Goal: Transaction & Acquisition: Purchase product/service

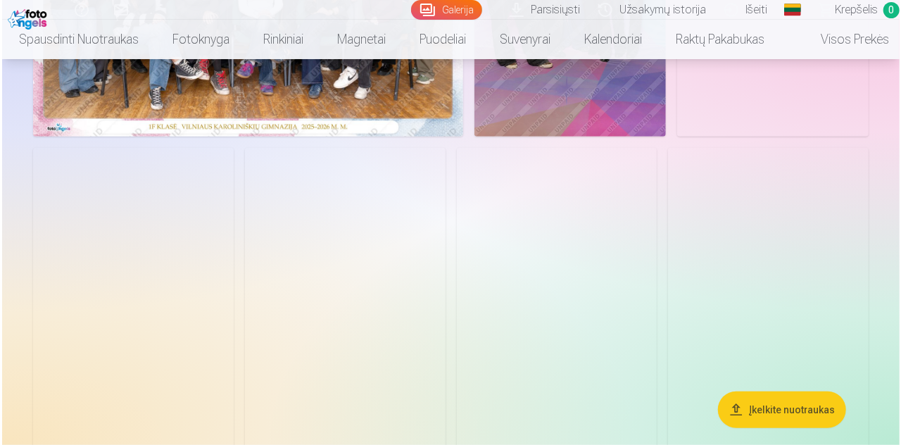
scroll to position [141, 0]
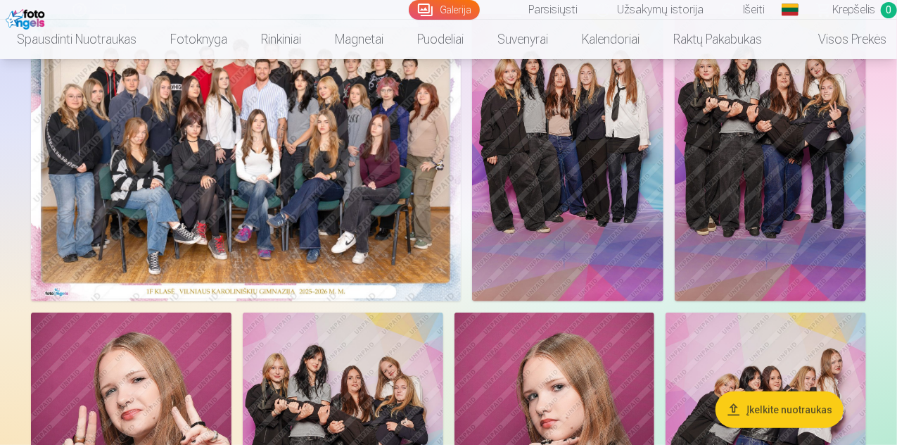
click at [364, 263] on img at bounding box center [246, 157] width 430 height 287
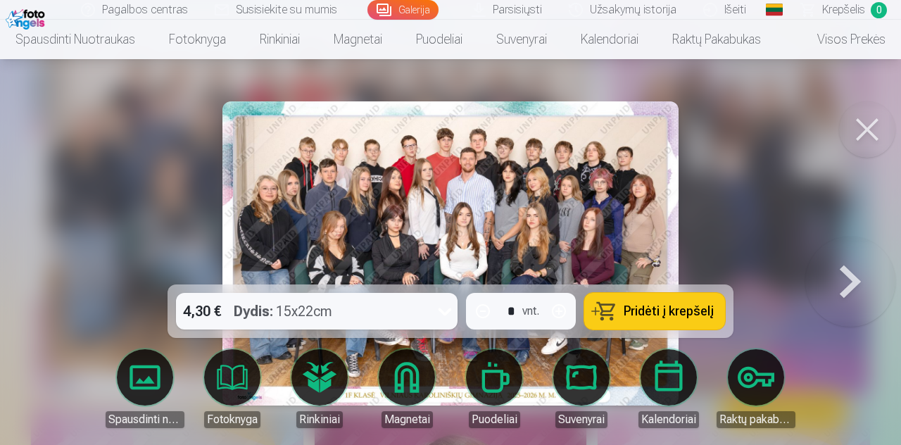
click at [632, 302] on button "Pridėti į krepšelį" at bounding box center [654, 311] width 141 height 37
click at [850, 13] on span "Krepšelis" at bounding box center [843, 9] width 43 height 17
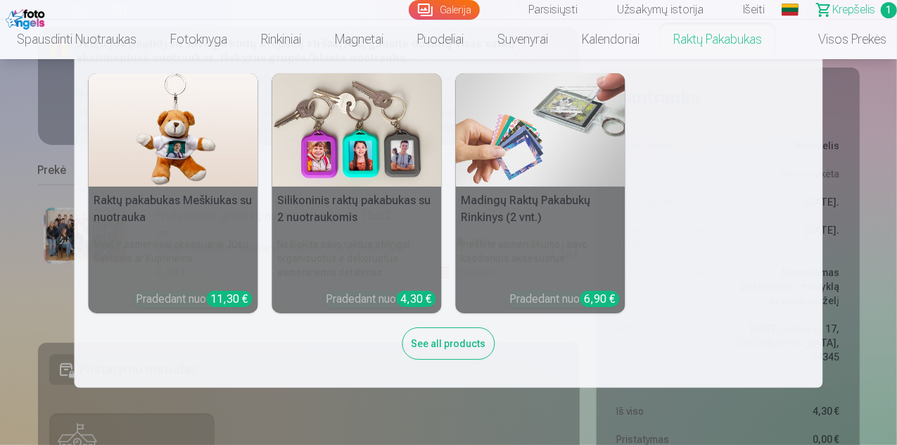
scroll to position [141, 0]
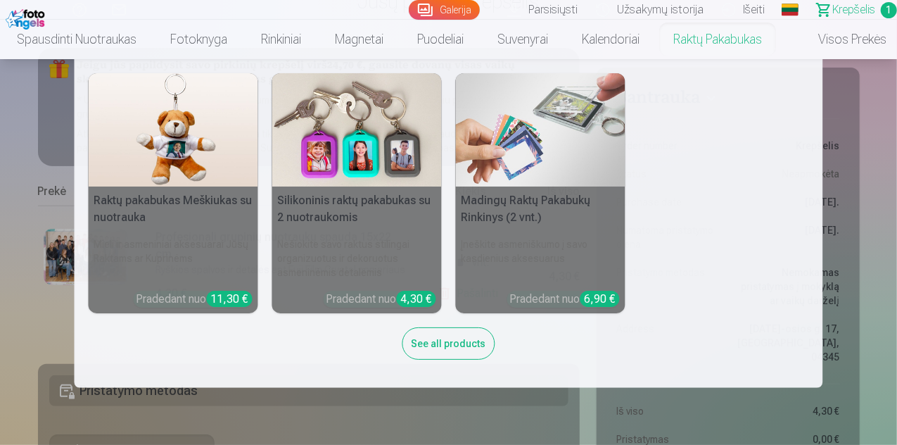
click at [836, 82] on nav "Raktų pakabukas Meškiukas su nuotrauka Mieli ir asmeniniai aksesuarai Jūsų Rakt…" at bounding box center [448, 223] width 897 height 329
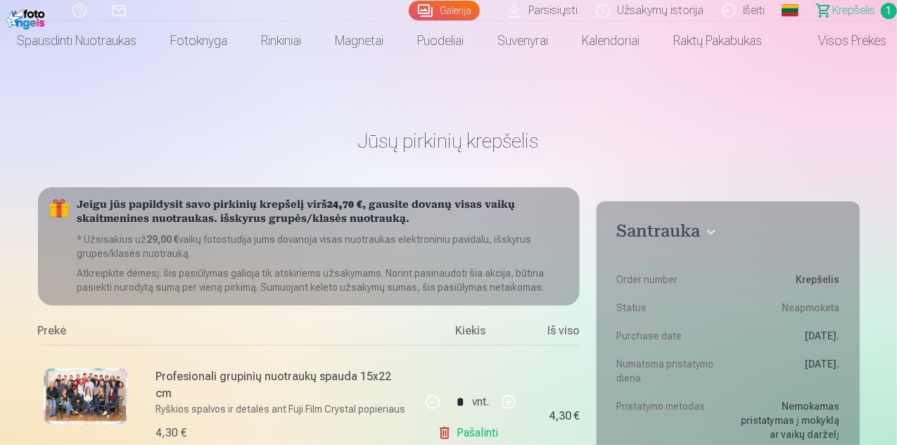
scroll to position [0, 0]
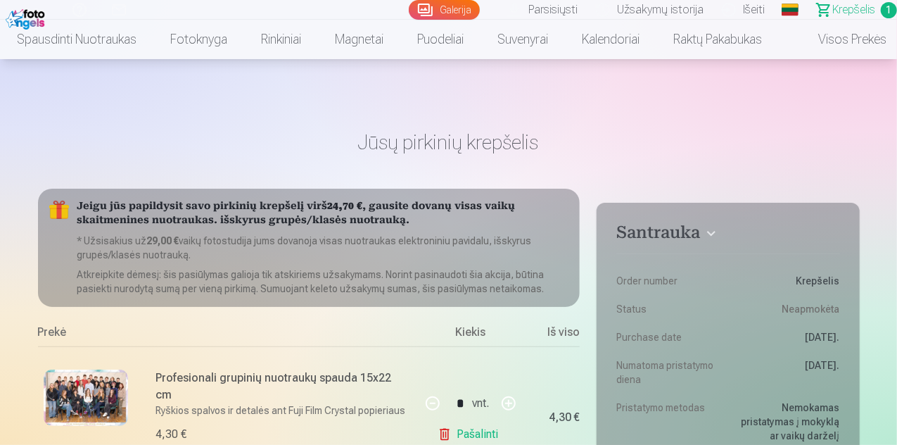
scroll to position [141, 0]
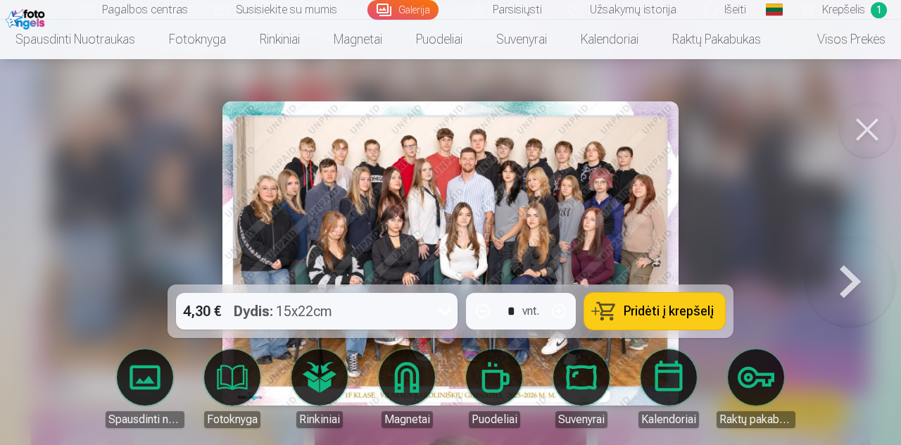
click at [869, 133] on button at bounding box center [867, 129] width 56 height 56
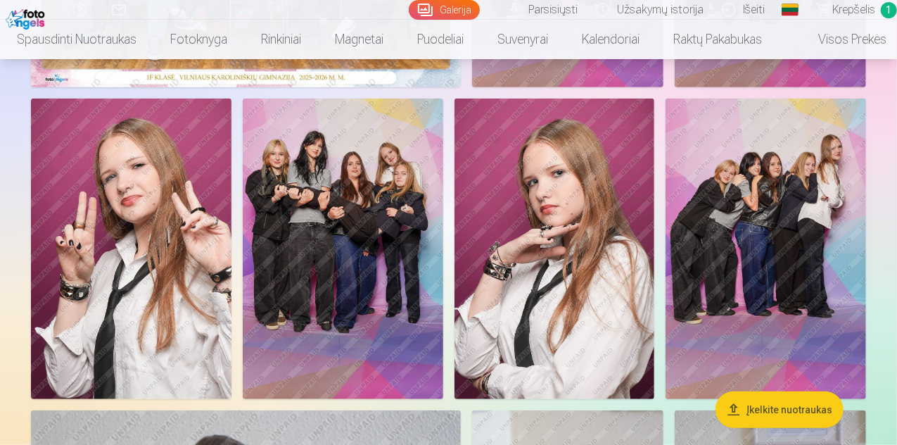
scroll to position [422, 0]
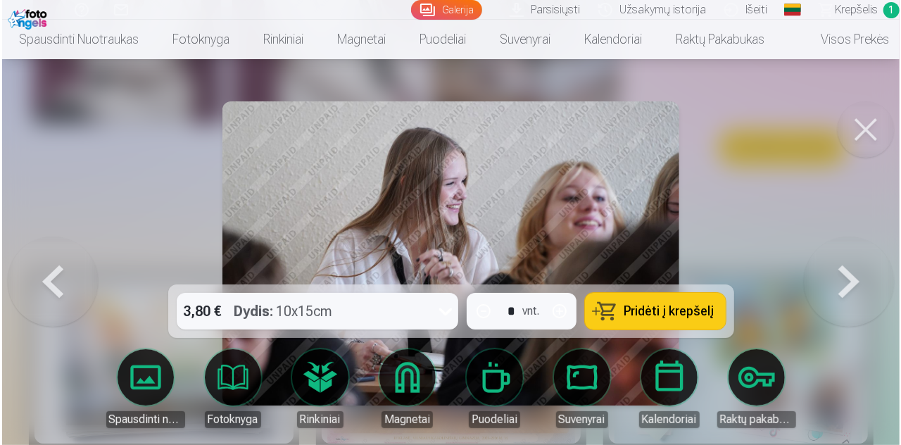
scroll to position [1523, 0]
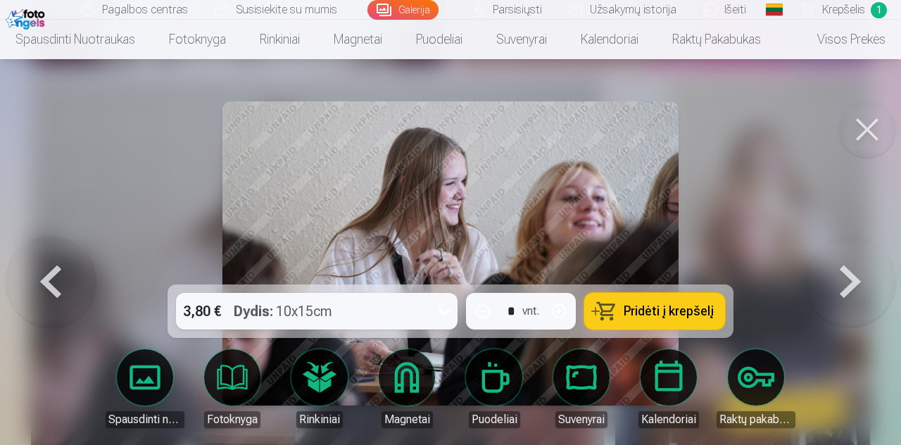
click at [664, 311] on span "Pridėti į krepšelį" at bounding box center [669, 311] width 90 height 13
click at [861, 132] on button at bounding box center [867, 129] width 56 height 56
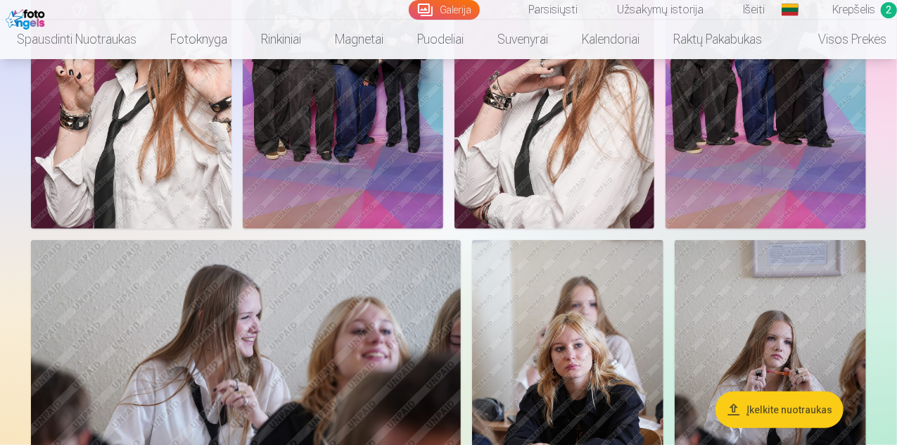
scroll to position [178, 0]
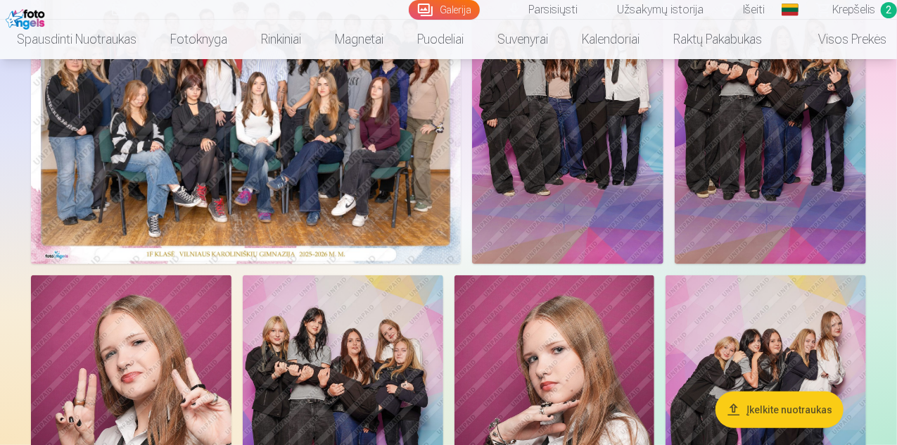
click at [664, 186] on img at bounding box center [567, 120] width 191 height 287
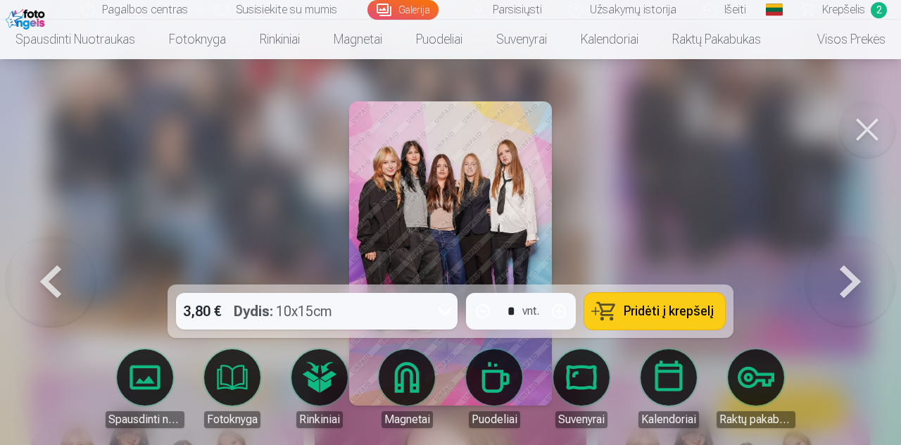
click at [621, 304] on button "Pridėti į krepšelį" at bounding box center [654, 311] width 141 height 37
click at [859, 132] on button at bounding box center [867, 129] width 56 height 56
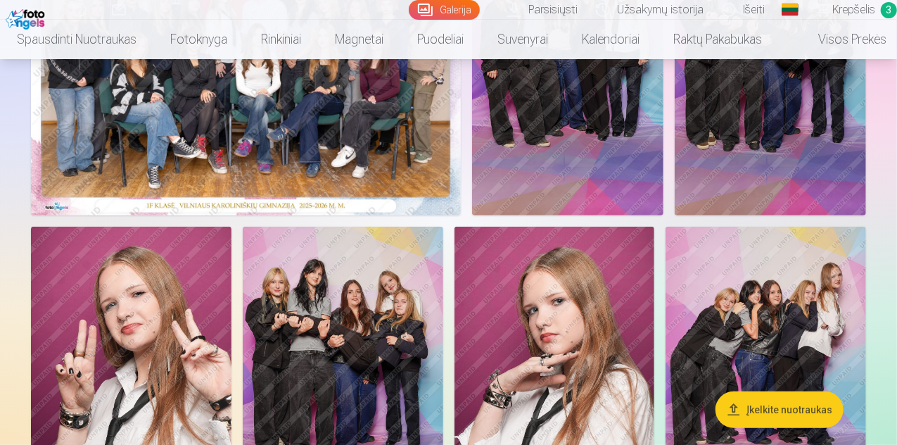
scroll to position [248, 0]
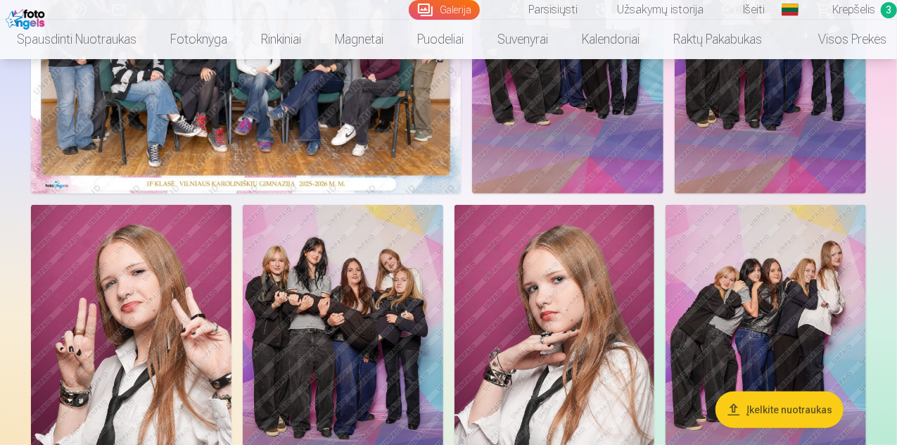
click at [840, 8] on span "Krepšelis" at bounding box center [854, 9] width 43 height 17
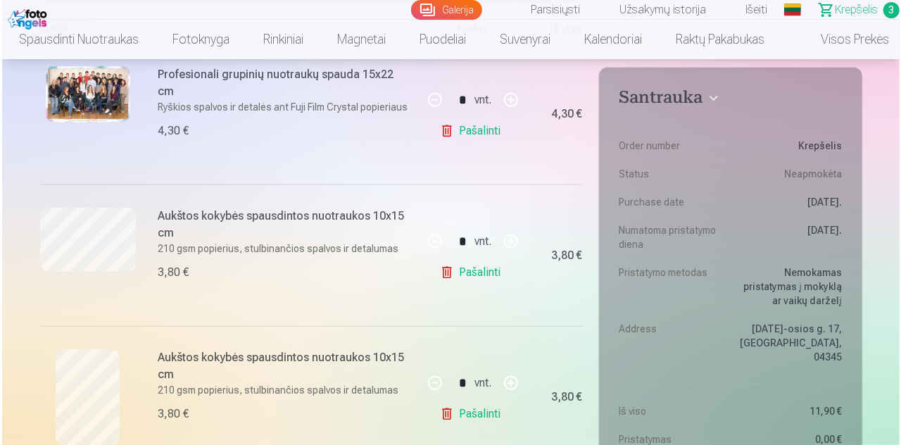
scroll to position [282, 0]
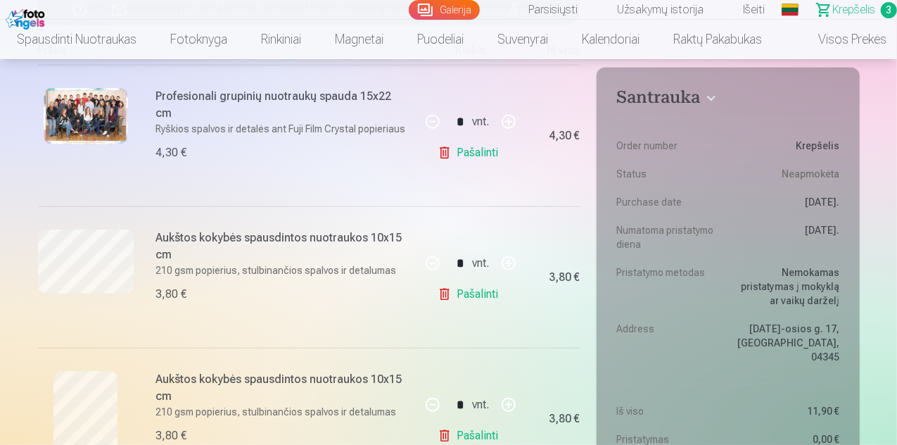
click at [116, 113] on img at bounding box center [86, 116] width 84 height 56
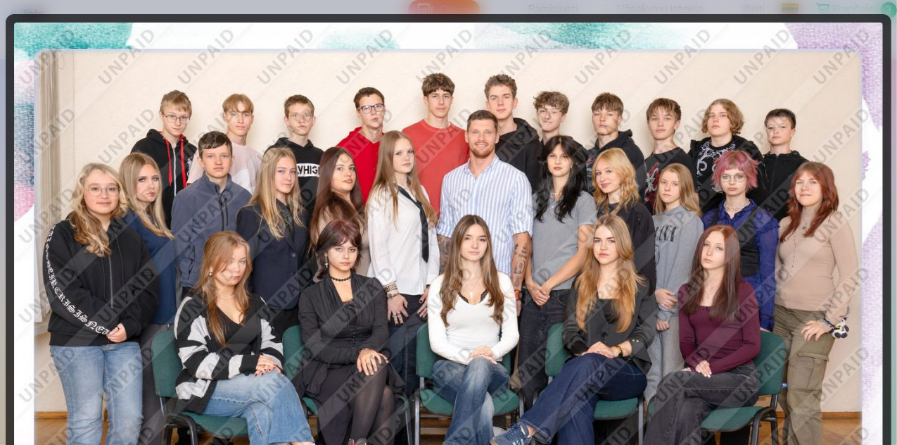
click at [116, 115] on img at bounding box center [448, 313] width 869 height 580
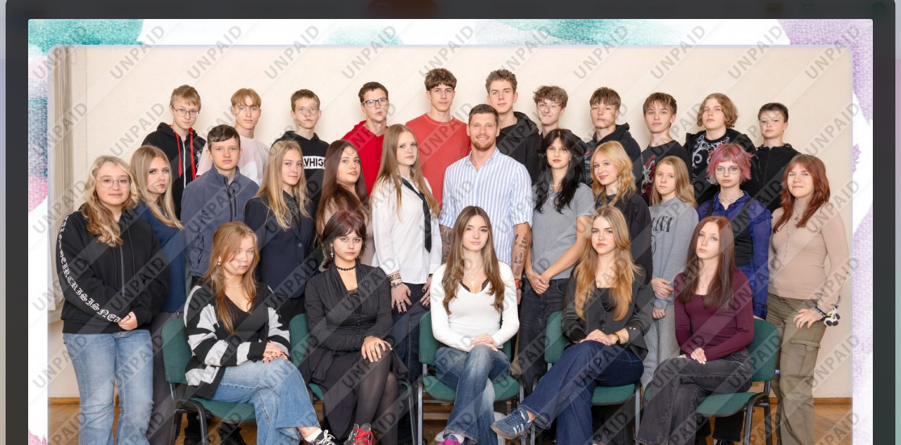
scroll to position [0, 0]
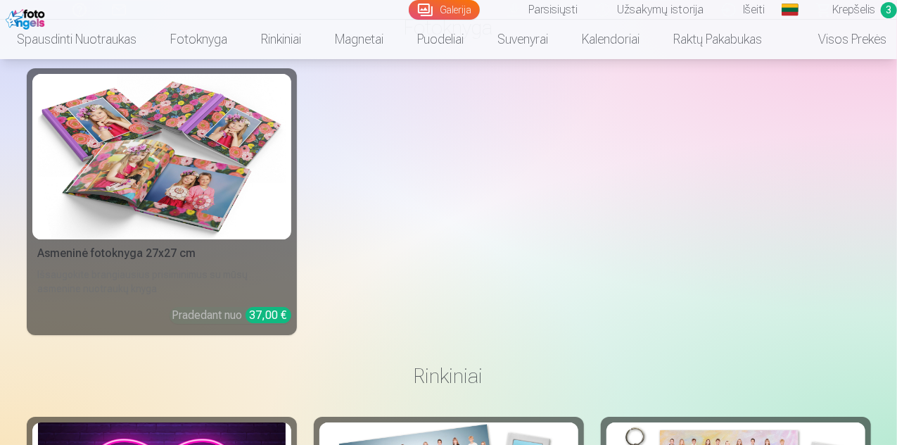
scroll to position [2360, 0]
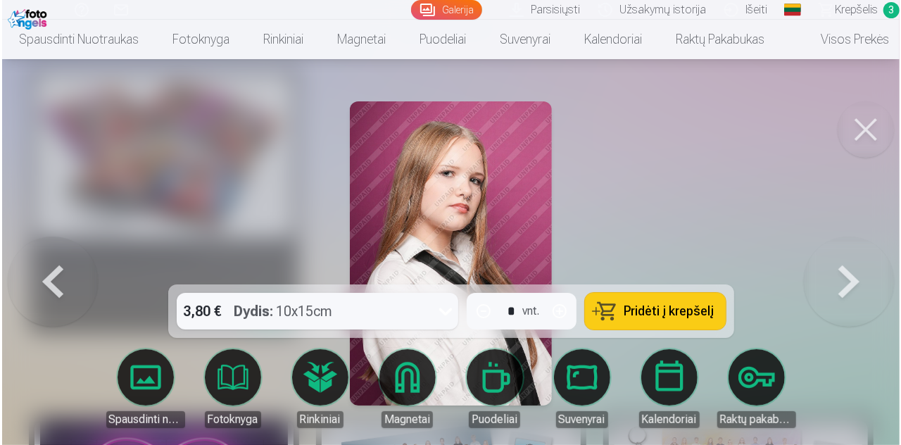
scroll to position [2368, 0]
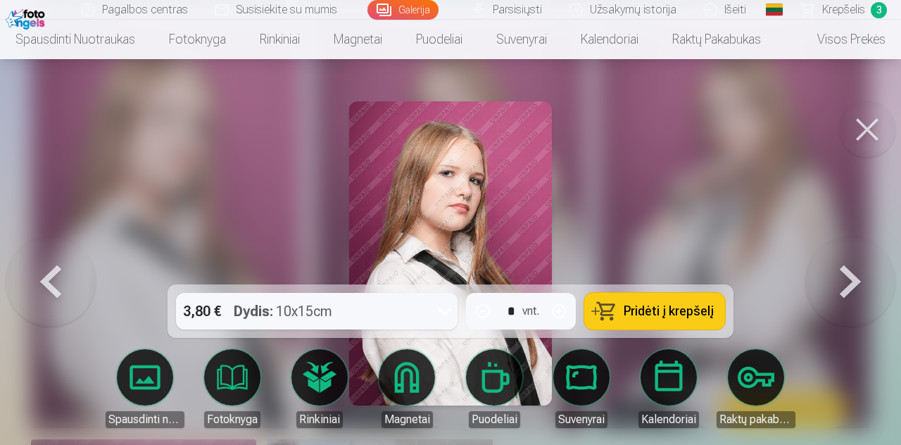
click at [59, 270] on button at bounding box center [51, 253] width 90 height 34
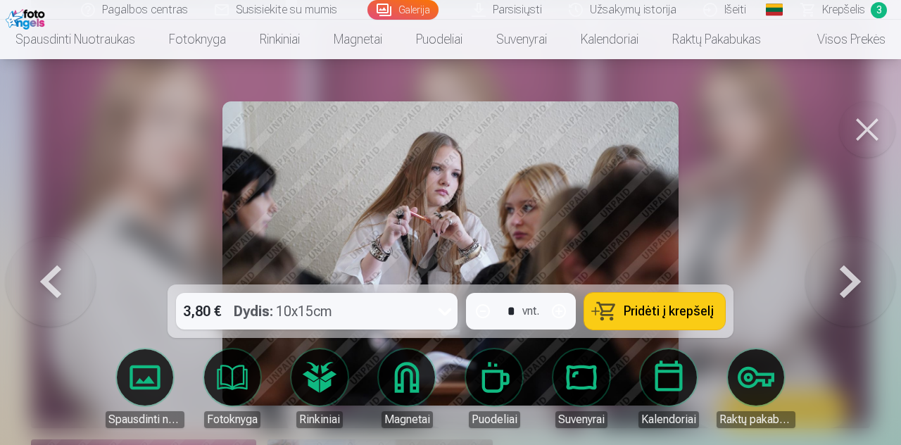
click at [870, 129] on button at bounding box center [867, 129] width 56 height 56
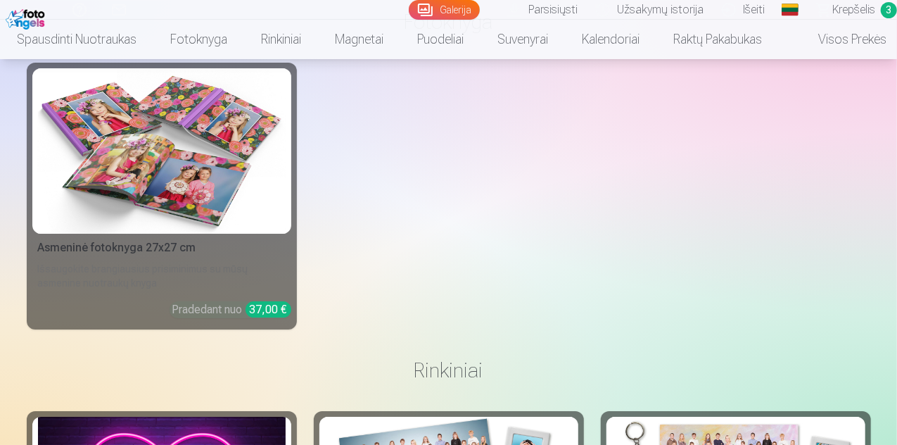
scroll to position [2290, 0]
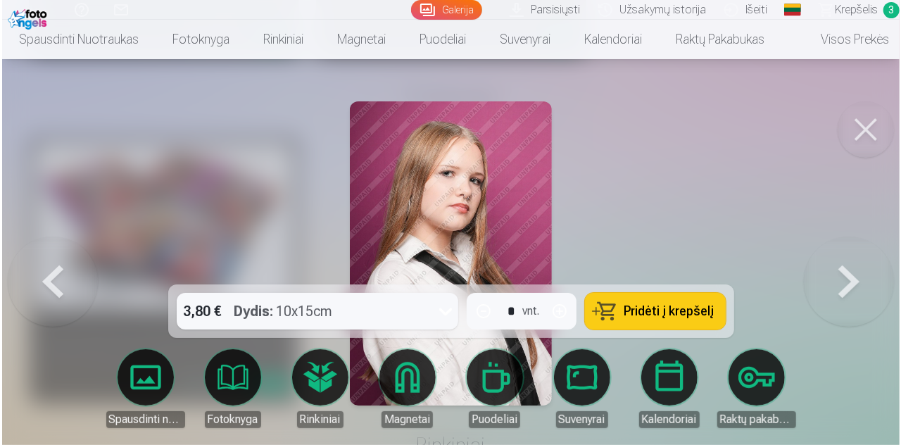
scroll to position [2297, 0]
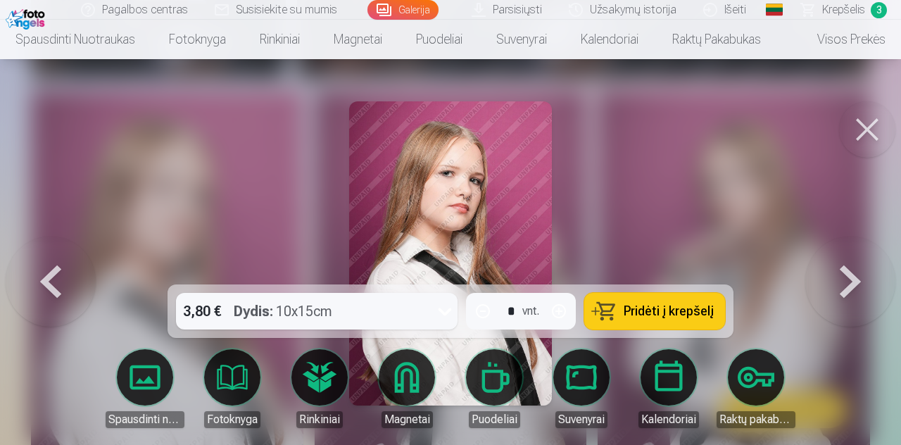
click at [657, 316] on span "Pridėti į krepšelį" at bounding box center [669, 311] width 90 height 13
click at [859, 132] on button at bounding box center [867, 129] width 56 height 56
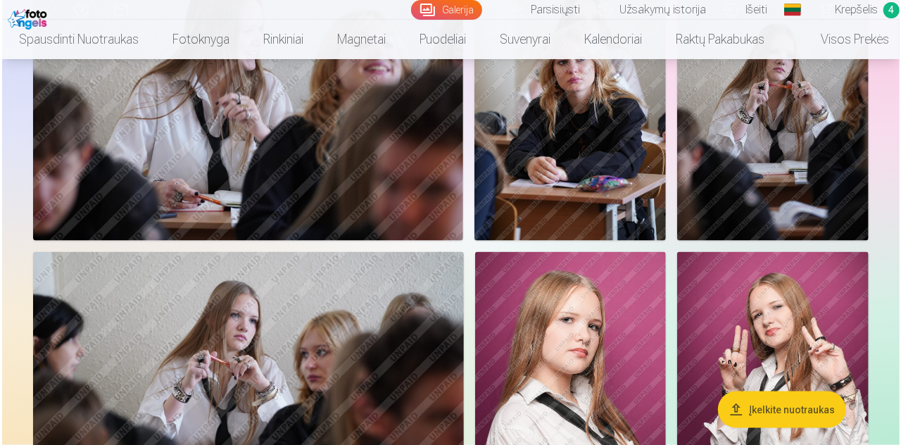
scroll to position [1023, 0]
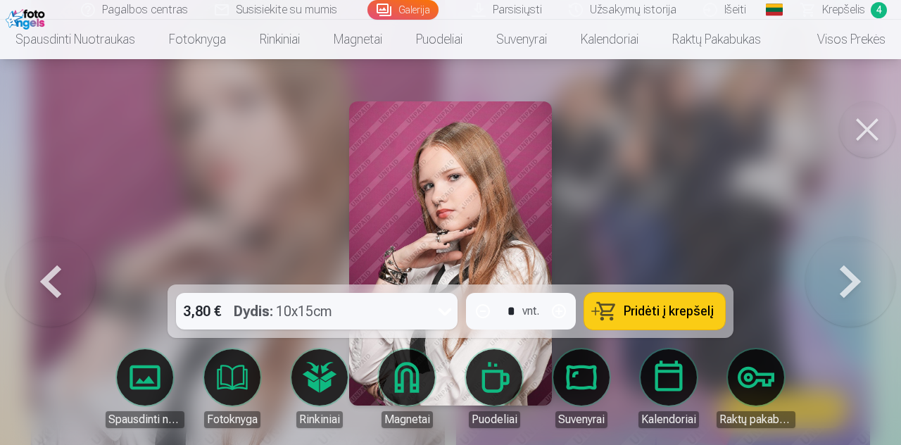
click at [863, 130] on button at bounding box center [867, 129] width 56 height 56
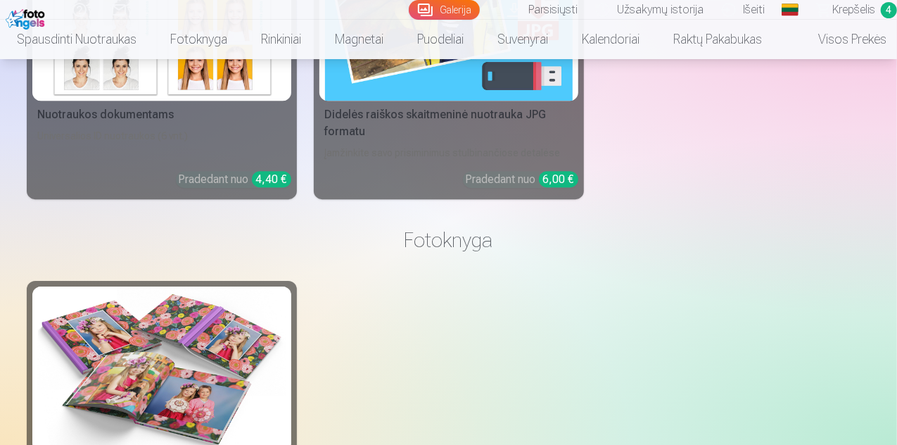
scroll to position [2357, 0]
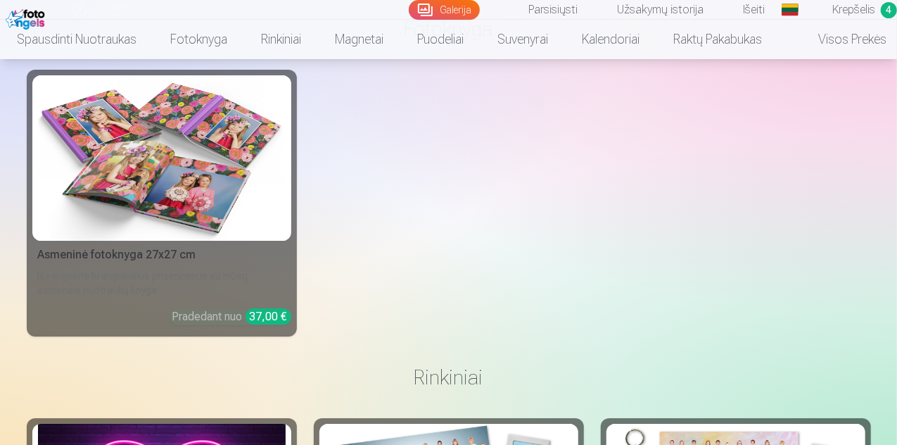
click at [842, 12] on span "Krepšelis" at bounding box center [854, 9] width 43 height 17
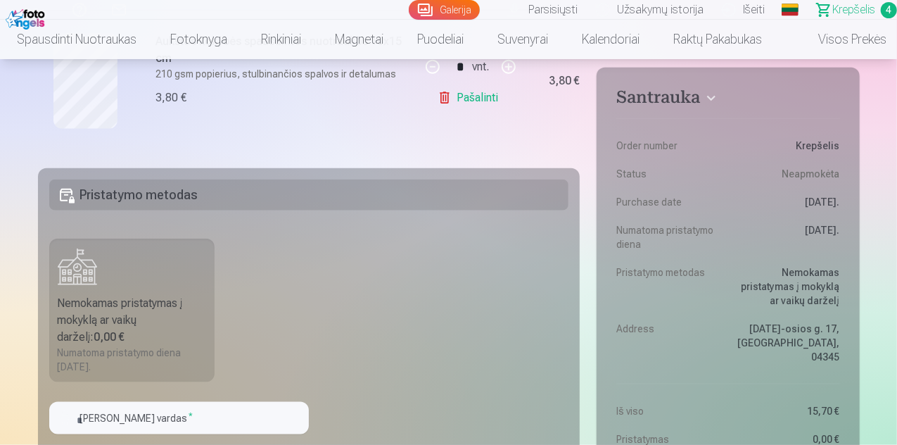
scroll to position [845, 0]
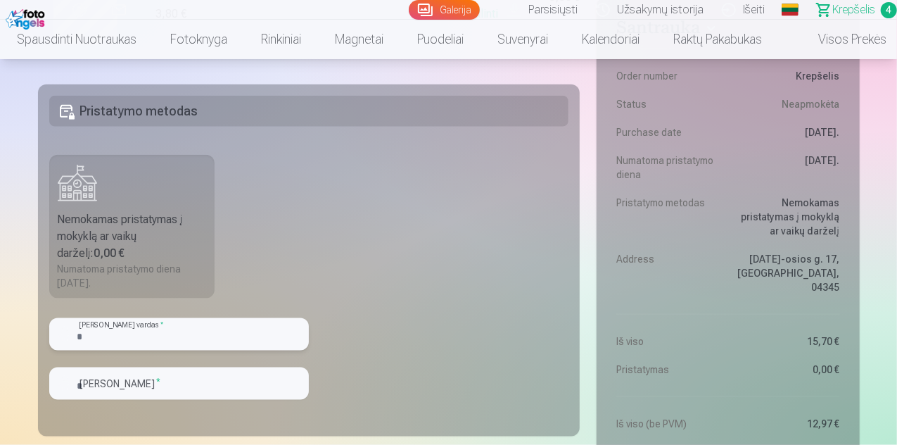
click at [224, 334] on input "text" at bounding box center [179, 334] width 260 height 32
type input "****"
click at [186, 372] on input "text" at bounding box center [179, 383] width 260 height 32
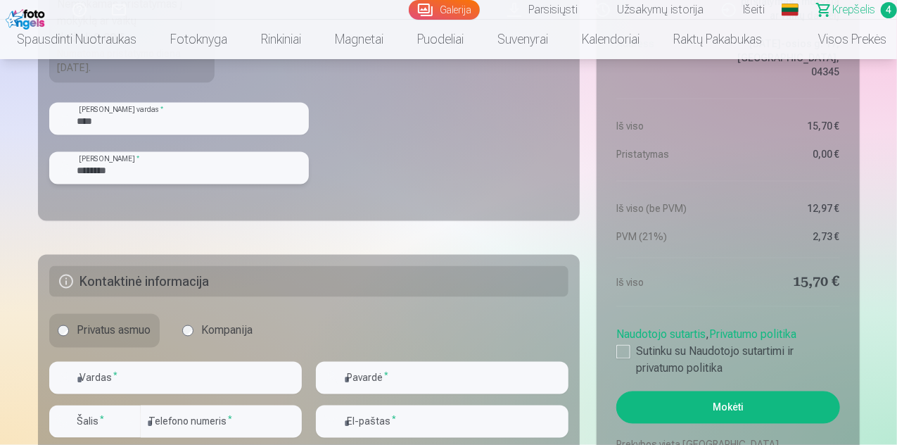
scroll to position [1126, 0]
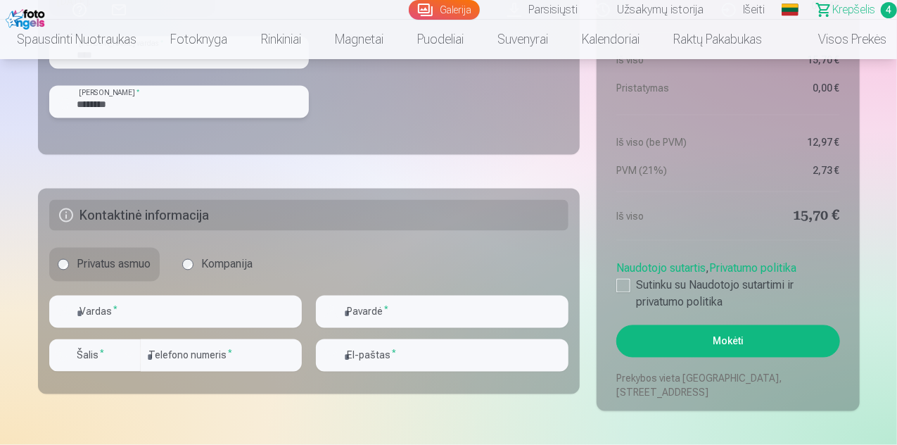
type input "********"
click at [153, 306] on input "text" at bounding box center [175, 312] width 253 height 32
type input "*****"
click at [427, 308] on input "text" at bounding box center [442, 312] width 253 height 32
type input "*********"
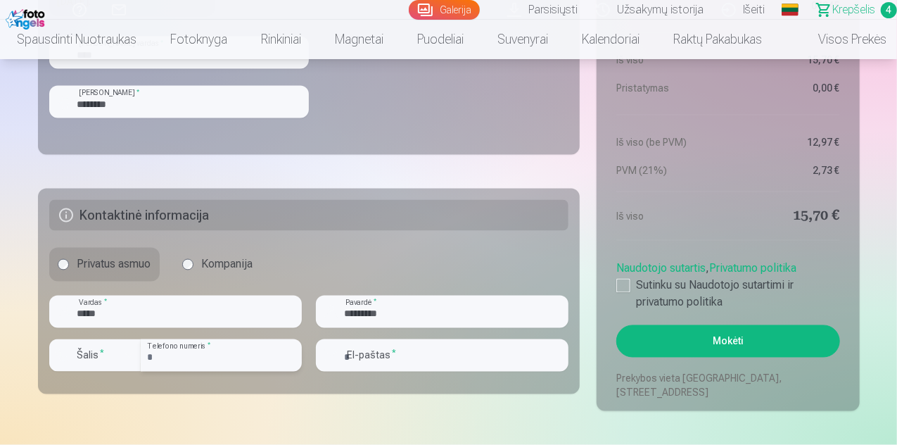
click at [206, 354] on input "number" at bounding box center [221, 355] width 161 height 32
click at [181, 354] on input "number" at bounding box center [221, 355] width 161 height 32
click at [128, 358] on div "button" at bounding box center [129, 355] width 17 height 17
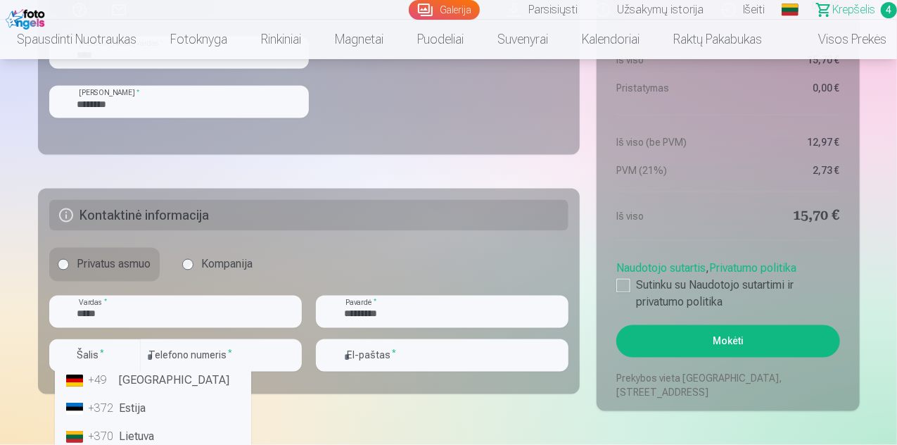
scroll to position [1132, 0]
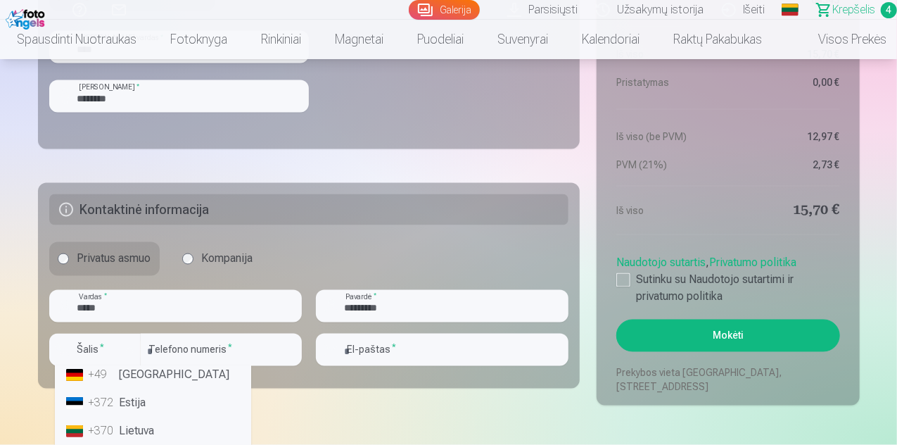
click at [130, 433] on li "+370 Lietuva" at bounding box center [153, 431] width 185 height 28
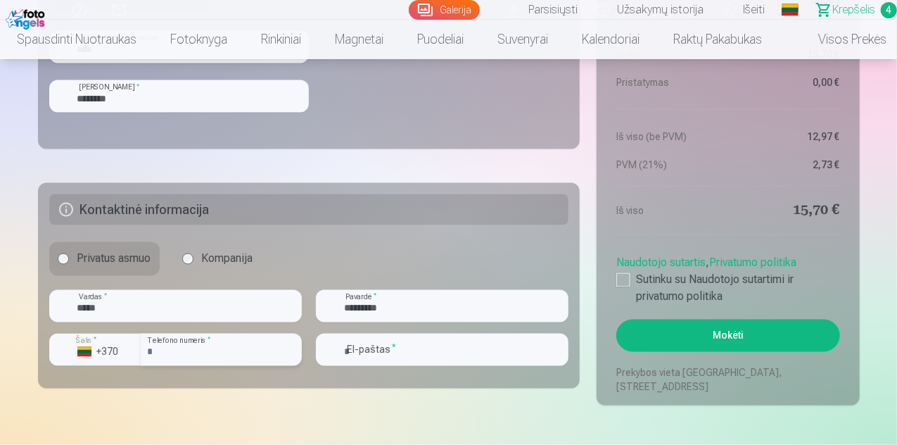
click at [196, 349] on input "number" at bounding box center [221, 350] width 161 height 32
type input "********"
click at [367, 345] on input "email" at bounding box center [442, 350] width 253 height 32
type input "**********"
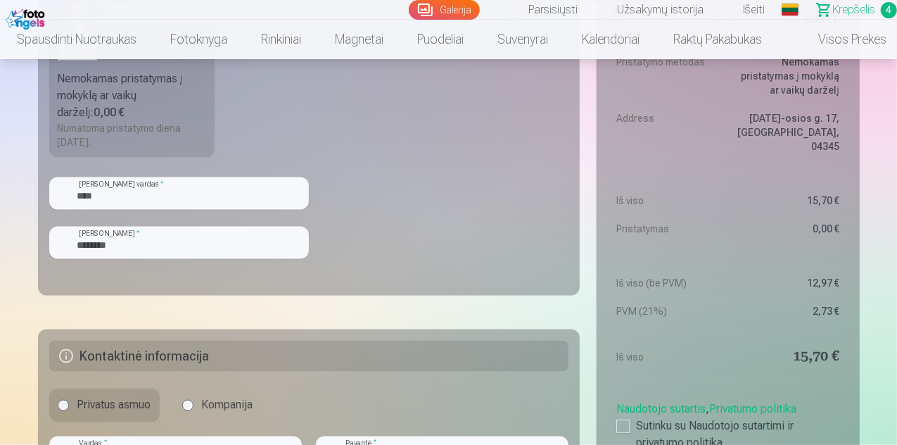
scroll to position [1056, 0]
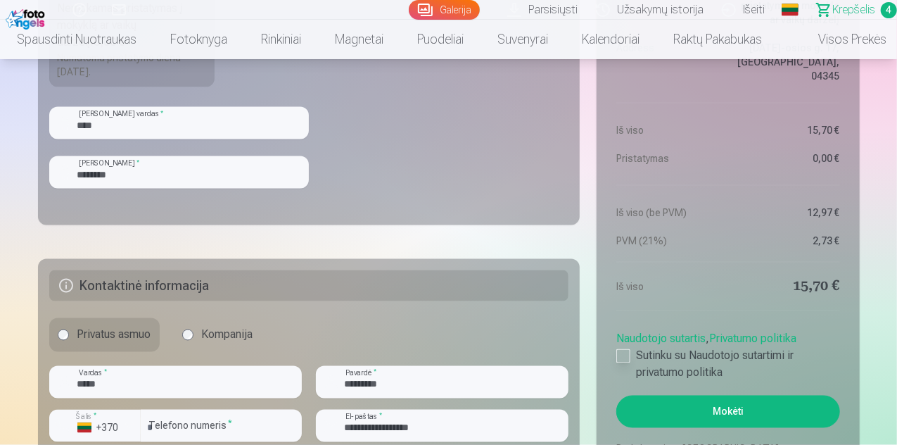
click at [624, 353] on div at bounding box center [624, 356] width 14 height 14
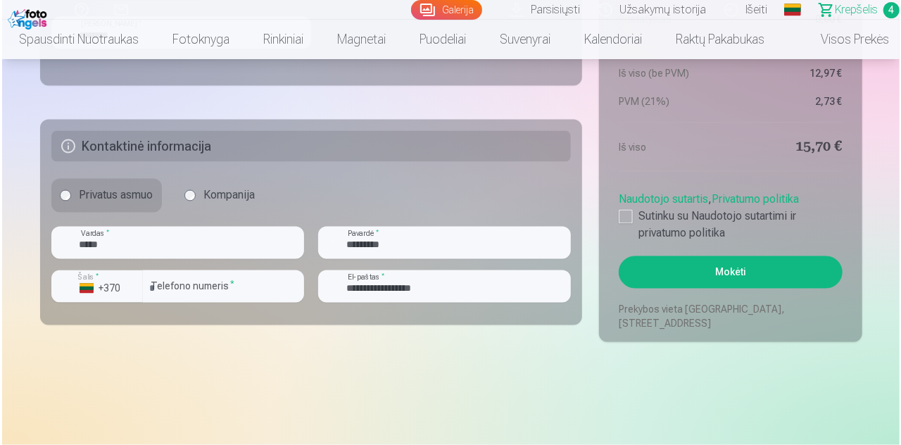
scroll to position [1197, 0]
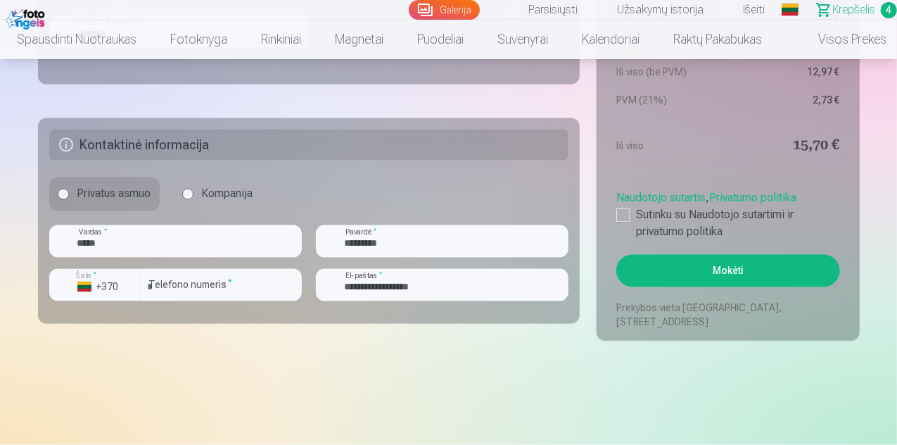
click at [731, 274] on button "Mokėti" at bounding box center [728, 271] width 223 height 32
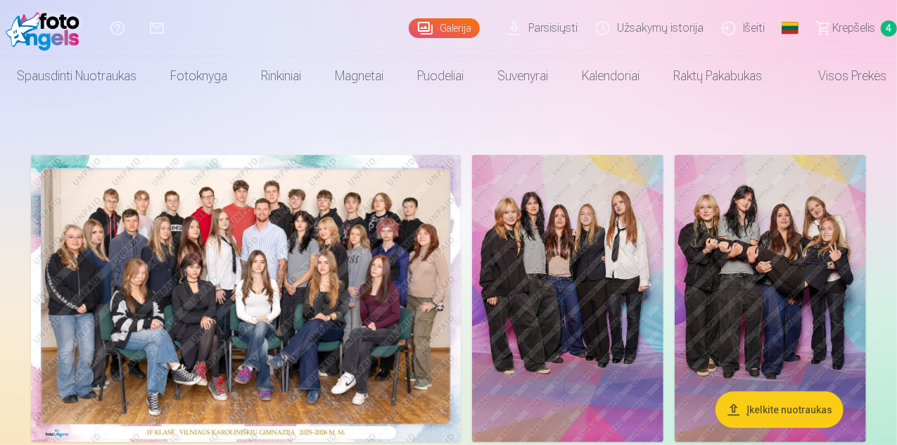
click at [845, 27] on span "Krepšelis" at bounding box center [854, 28] width 43 height 17
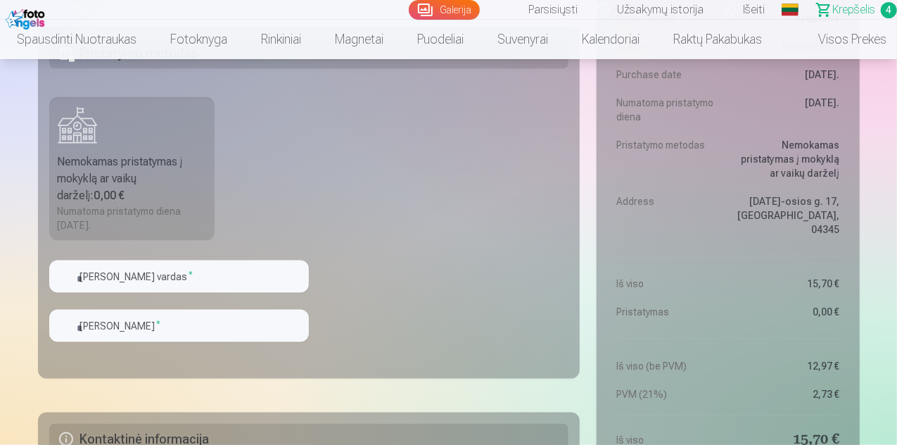
scroll to position [909, 0]
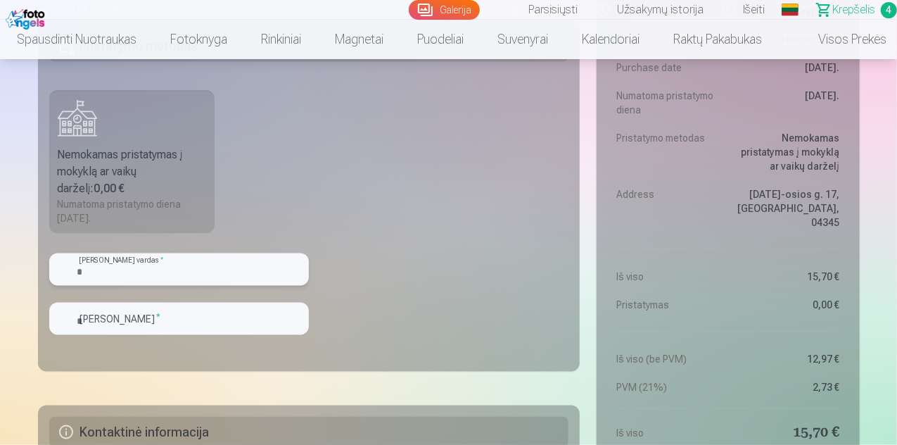
click at [186, 275] on input "text" at bounding box center [179, 269] width 260 height 32
type input "****"
click at [132, 316] on input "text" at bounding box center [179, 319] width 260 height 32
type input "********"
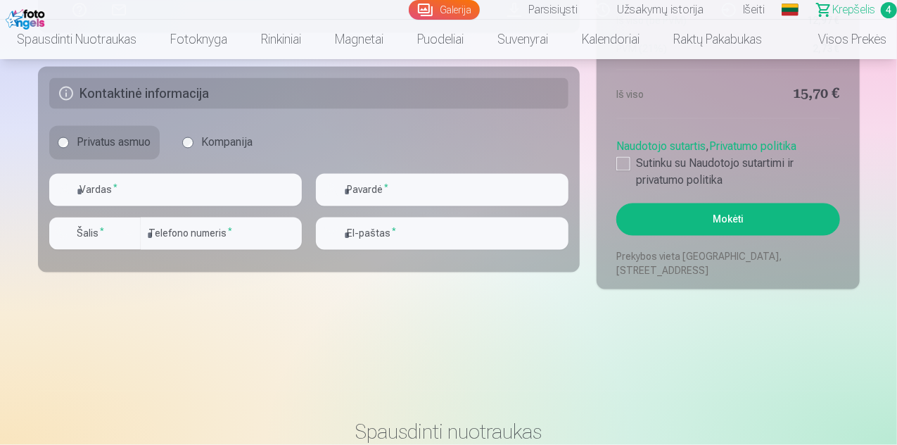
scroll to position [1235, 0]
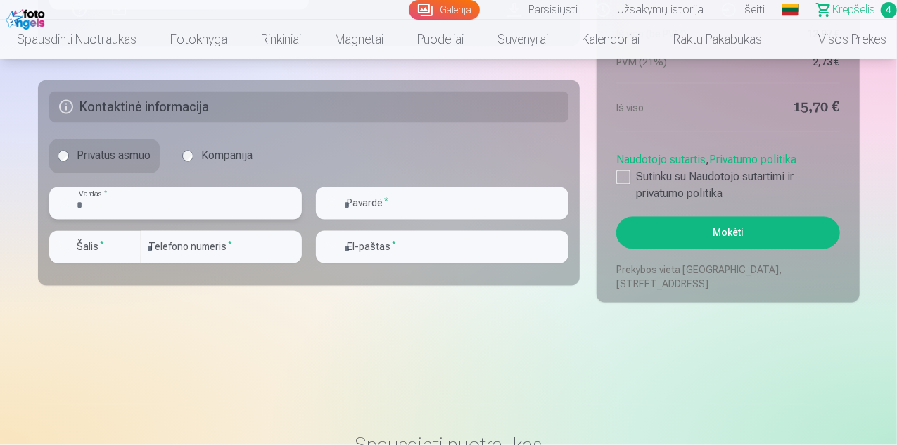
click at [117, 208] on input "text" at bounding box center [175, 203] width 253 height 32
type input "*****"
click at [383, 203] on input "text" at bounding box center [442, 203] width 253 height 32
type input "*********"
click at [369, 236] on input "email" at bounding box center [442, 247] width 253 height 32
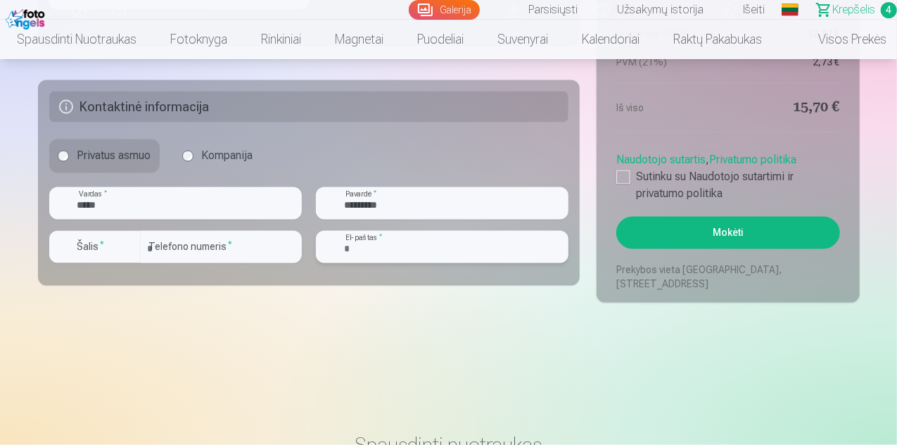
type input "**********"
click at [131, 241] on div "button" at bounding box center [129, 247] width 17 height 17
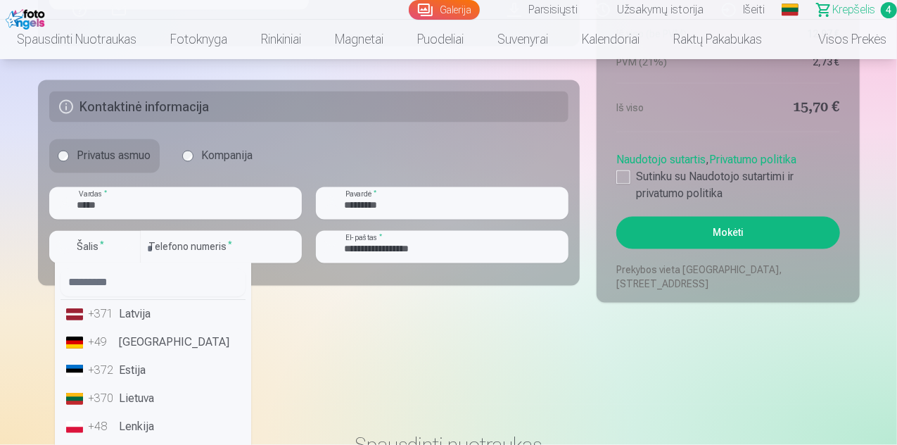
click at [127, 396] on li "+370 Lietuva" at bounding box center [153, 399] width 185 height 28
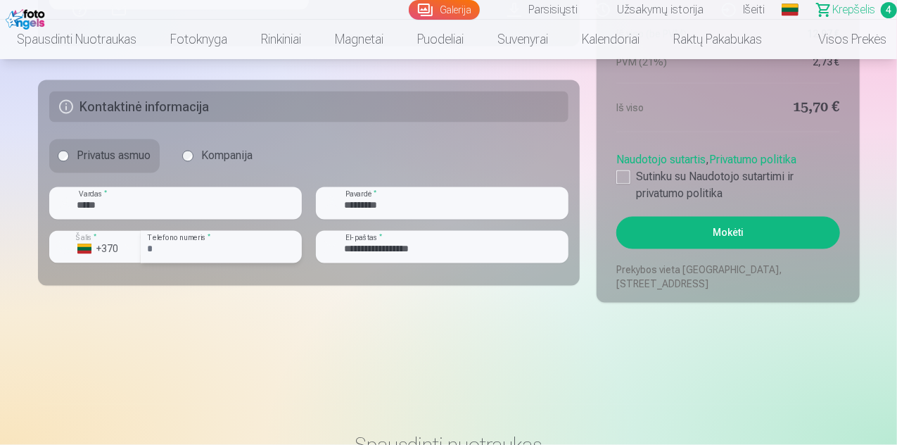
click at [182, 243] on input "number" at bounding box center [221, 247] width 161 height 32
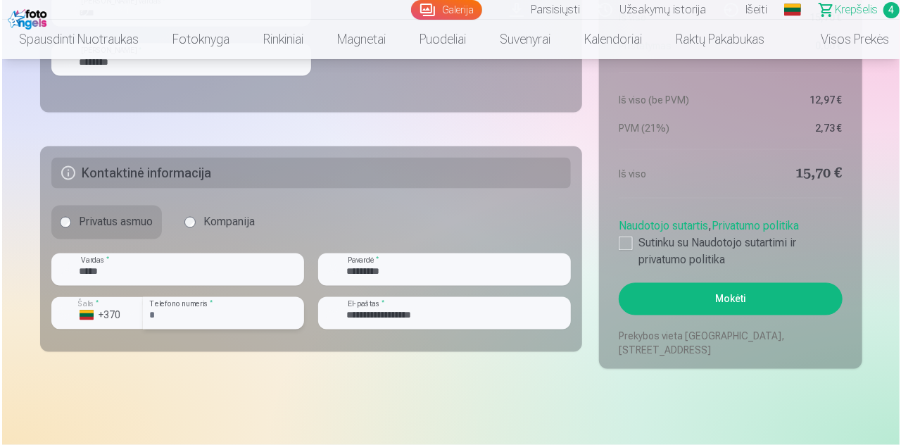
scroll to position [1122, 0]
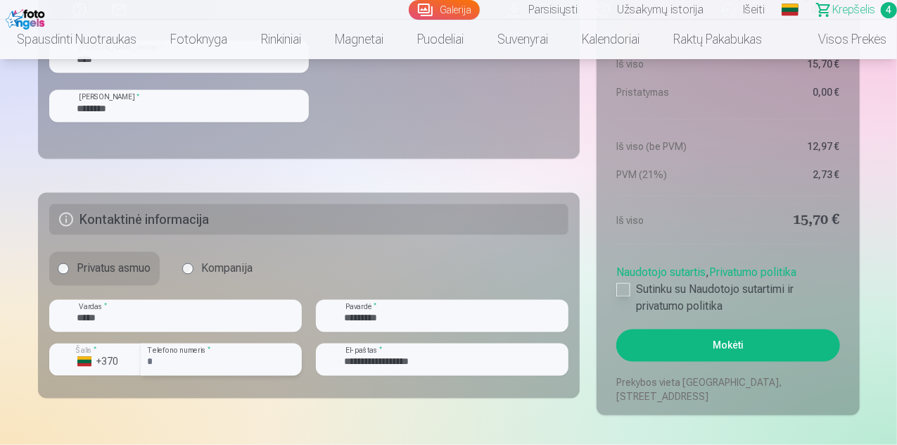
type input "********"
click at [624, 288] on div at bounding box center [624, 290] width 14 height 14
click at [724, 343] on button "Mokėti" at bounding box center [728, 345] width 223 height 32
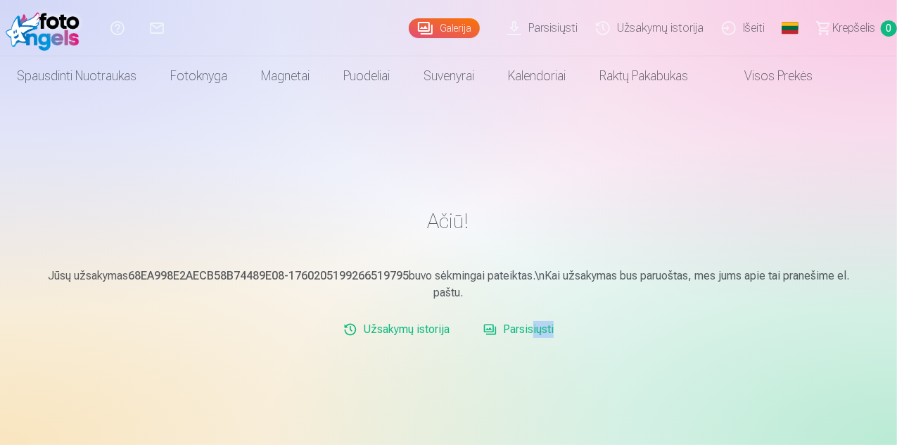
click at [413, 329] on link "Užsakymų istorija" at bounding box center [397, 329] width 118 height 28
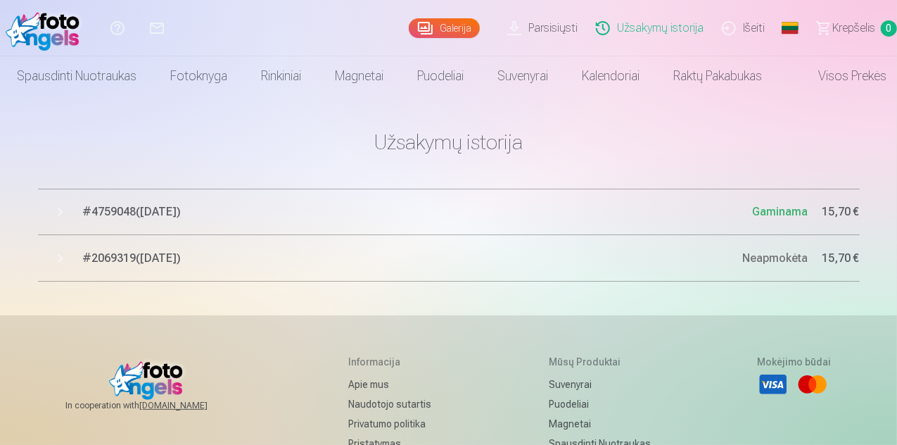
click at [69, 256] on button "# 2069319 ( 11.10.2025 ) Neapmokėta 15,70 €" at bounding box center [449, 258] width 822 height 46
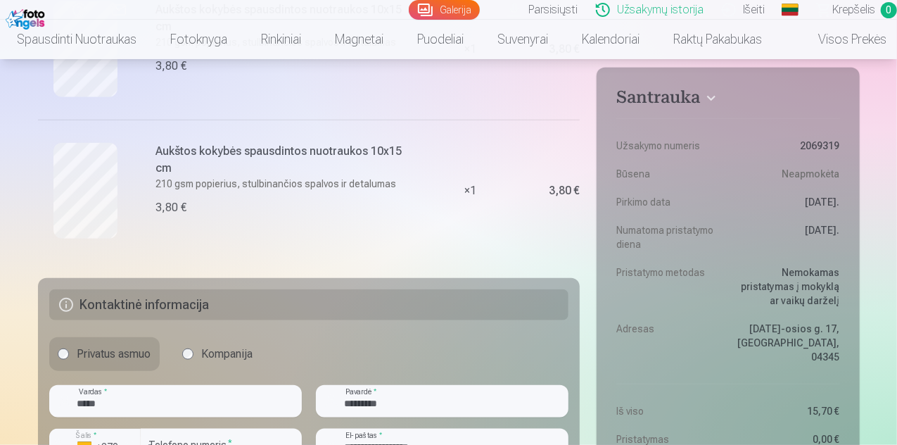
scroll to position [563, 0]
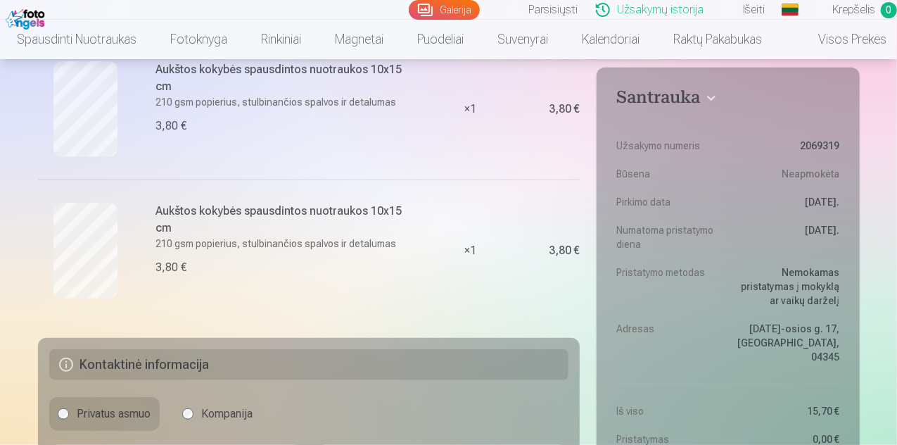
click at [833, 6] on span "Krepšelis" at bounding box center [854, 9] width 43 height 17
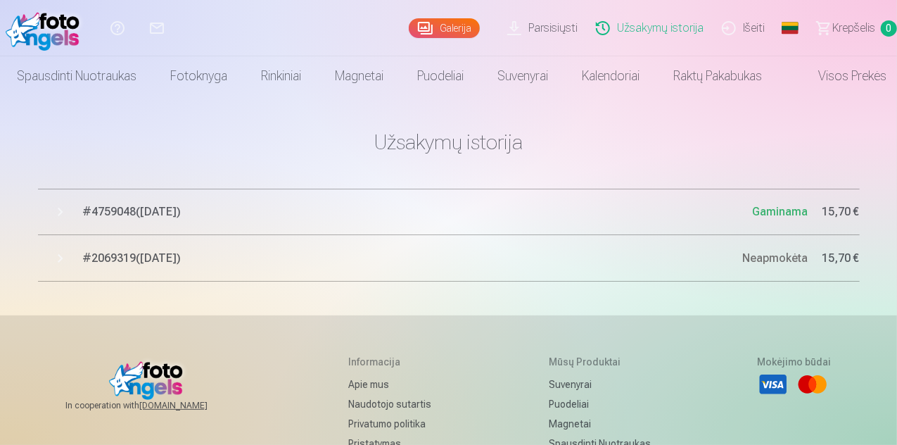
click at [206, 210] on span "# 4759048 ( 11.10.2025 )" at bounding box center [418, 211] width 670 height 17
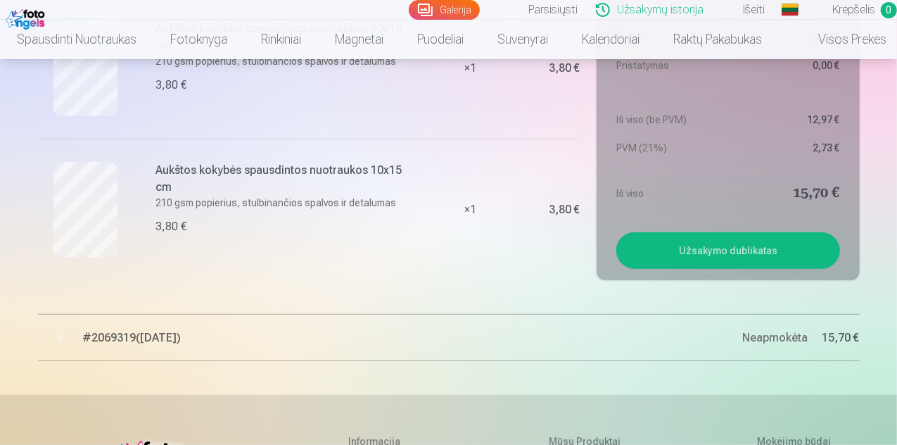
scroll to position [563, 0]
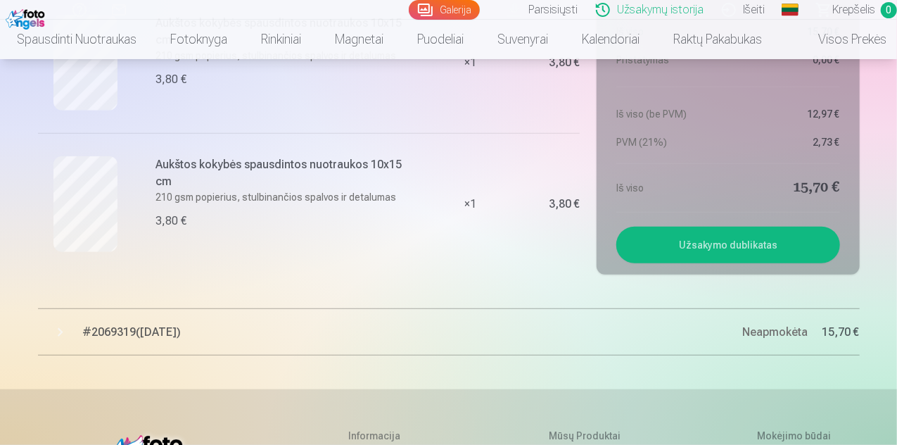
click at [153, 324] on span "# 2069319 ( 11.10.2025 )" at bounding box center [413, 332] width 660 height 17
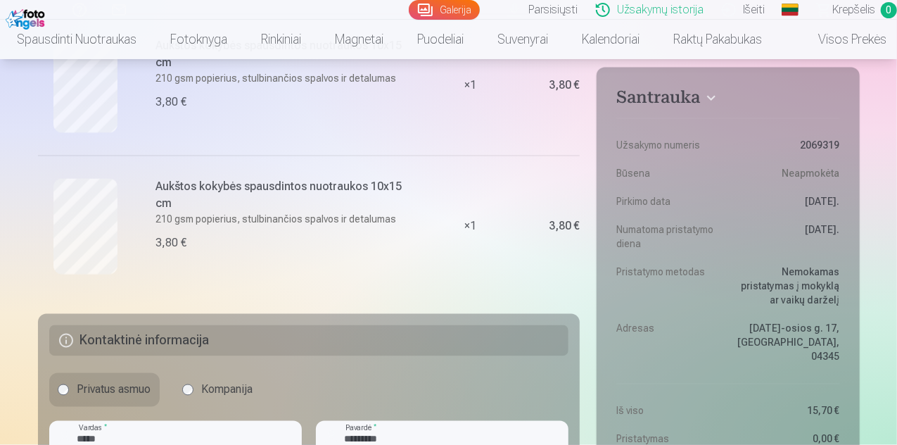
scroll to position [1126, 0]
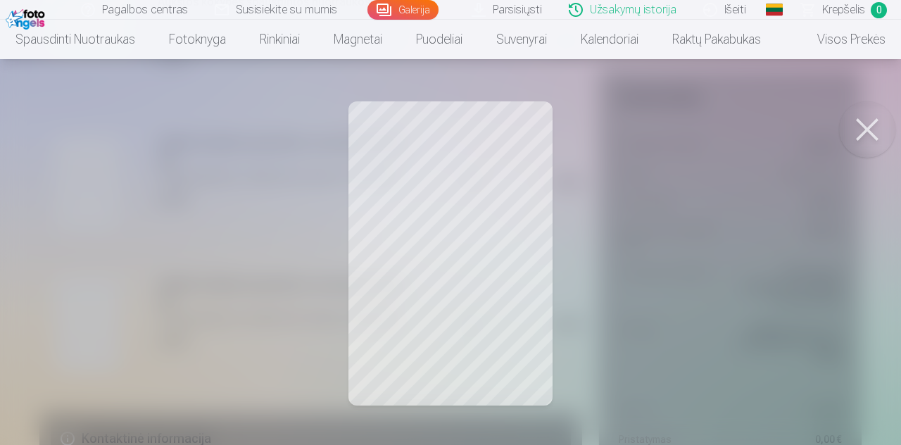
click at [862, 127] on button at bounding box center [867, 129] width 56 height 56
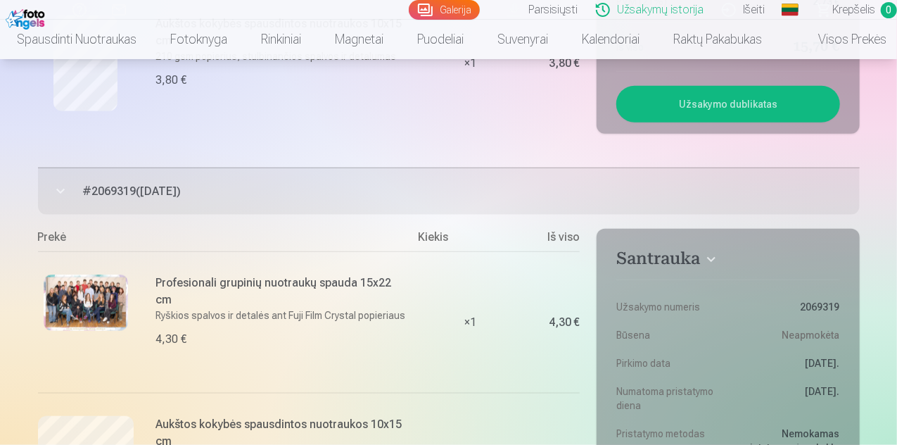
scroll to position [563, 0]
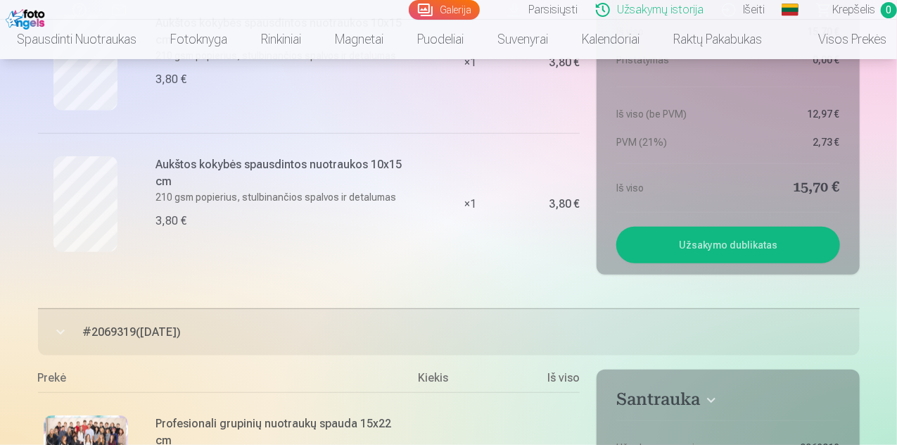
click at [62, 331] on button "# 2069319 ( 11.10.2025 ) Neapmokėta 15,70 €" at bounding box center [449, 332] width 822 height 46
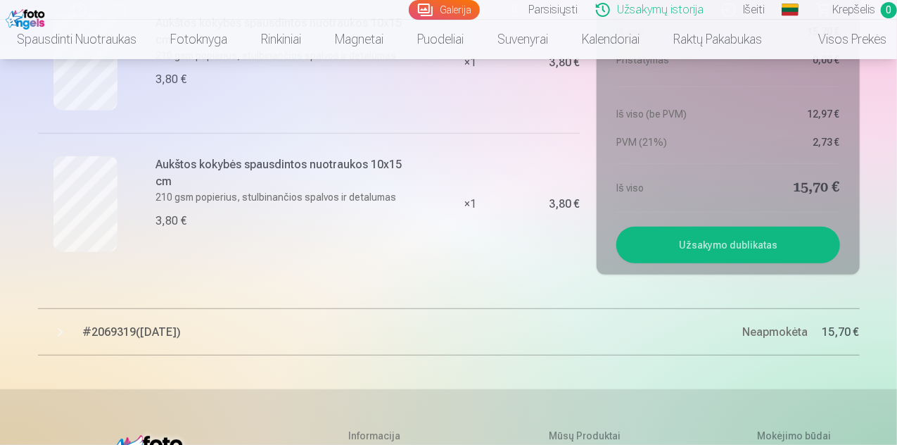
click at [809, 320] on button "# 2069319 ( 11.10.2025 ) Neapmokėta 15,70 €" at bounding box center [449, 332] width 822 height 46
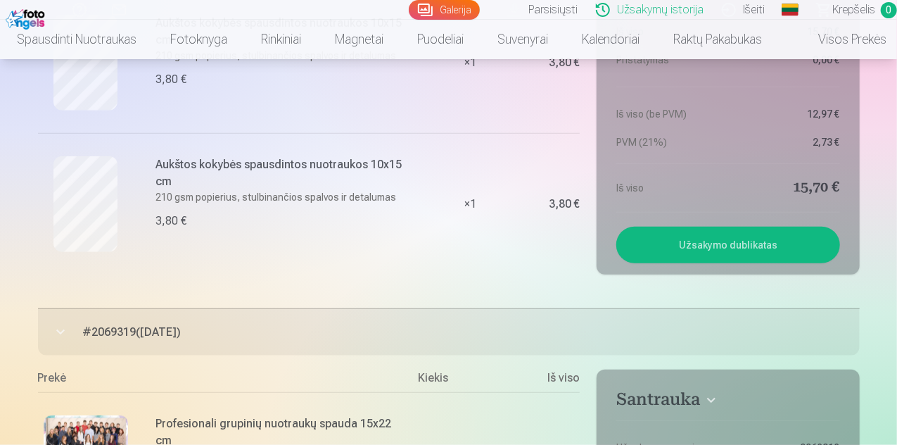
drag, startPoint x: 698, startPoint y: 341, endPoint x: 387, endPoint y: 370, distance: 312.5
click at [387, 370] on div "Prekė" at bounding box center [228, 381] width 381 height 23
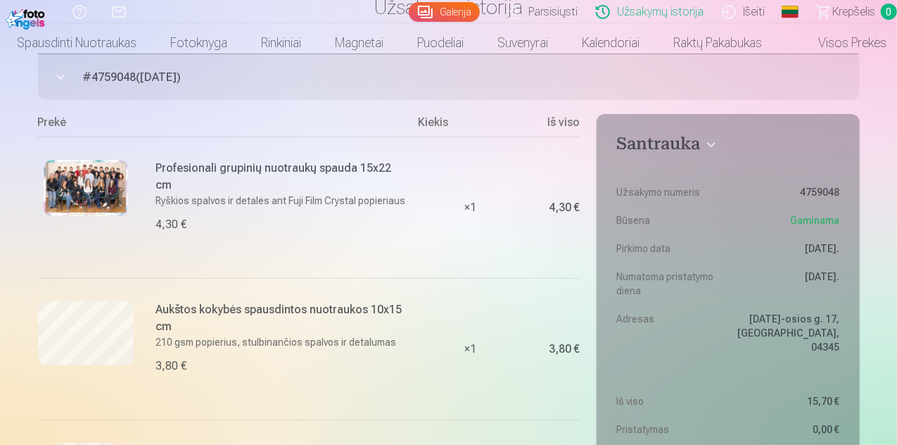
scroll to position [0, 0]
